Goal: Navigation & Orientation: Find specific page/section

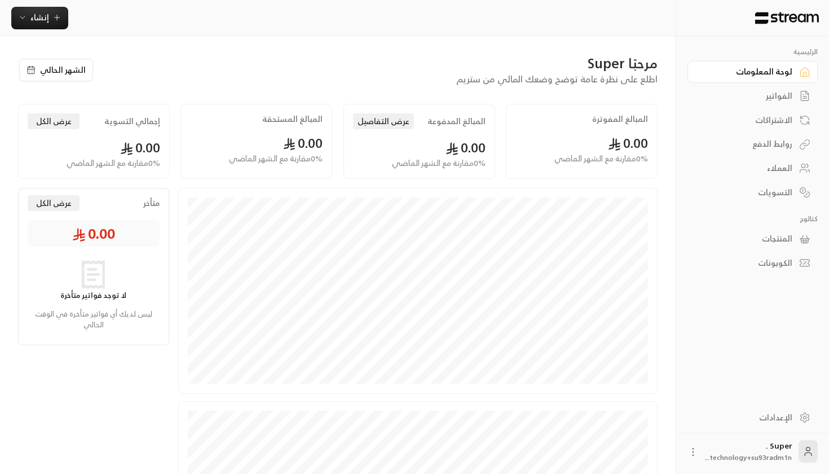
click at [769, 167] on div "العملاء" at bounding box center [746, 167] width 91 height 11
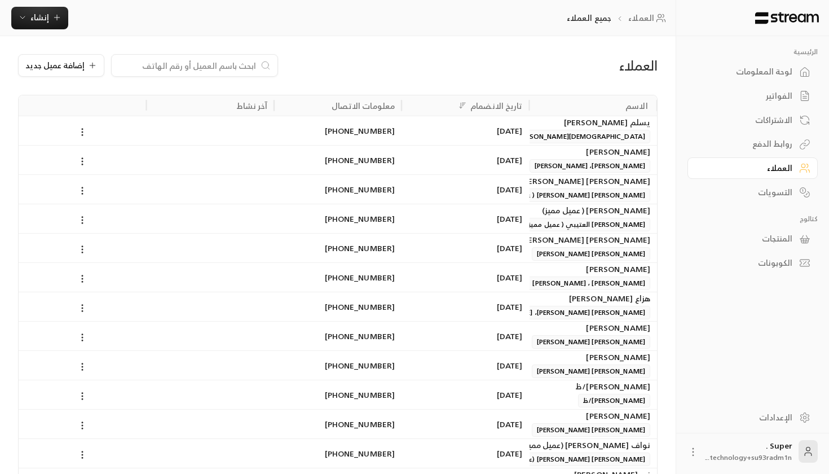
click at [762, 72] on div "لوحة المعلومات" at bounding box center [746, 71] width 91 height 11
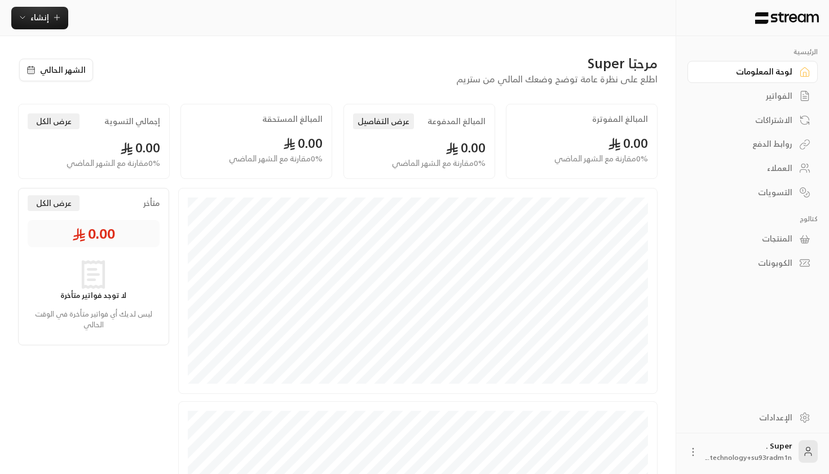
click at [192, 7] on div "إنشاء" at bounding box center [337, 18] width 675 height 23
